Goal: Information Seeking & Learning: Learn about a topic

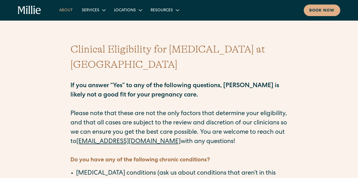
click at [68, 12] on link "About" at bounding box center [66, 9] width 23 height 9
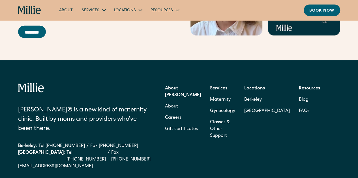
scroll to position [1782, 0]
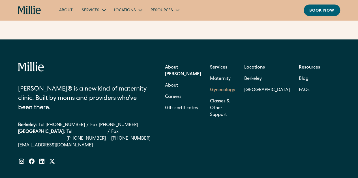
click at [223, 95] on link "Gynecology" at bounding box center [222, 90] width 25 height 11
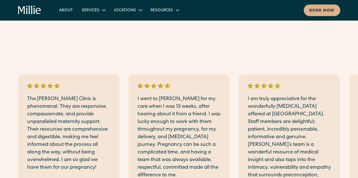
scroll to position [679, 0]
